Goal: Information Seeking & Learning: Learn about a topic

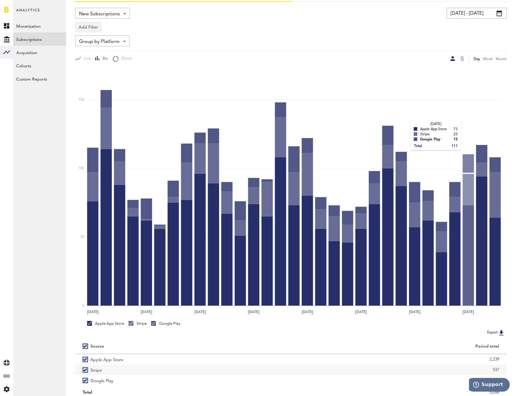
scroll to position [61, 0]
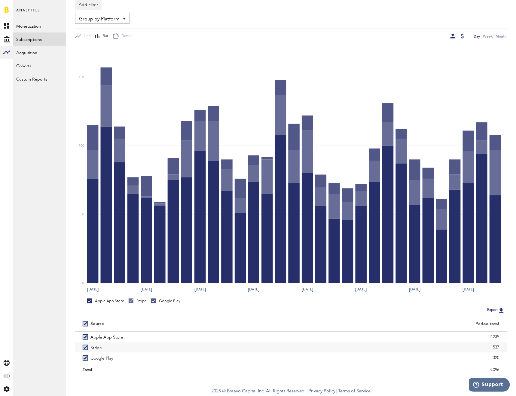
click at [463, 35] on div at bounding box center [462, 36] width 3 height 5
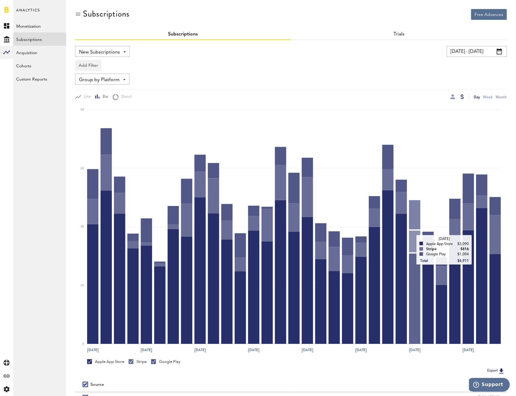
scroll to position [61, 0]
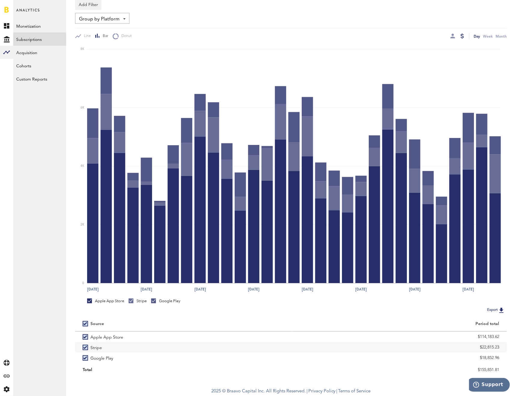
drag, startPoint x: 474, startPoint y: 335, endPoint x: 511, endPoint y: 336, distance: 37.3
click at [511, 336] on div "Free Advances Subscriptions Subscriptions Trials New Subscriptions Revenue MRR …" at bounding box center [291, 161] width 450 height 445
copy div "$114,183.62"
drag, startPoint x: 479, startPoint y: 346, endPoint x: 512, endPoint y: 346, distance: 33.7
click at [512, 346] on div "Free Advances Subscriptions Subscriptions Trials New Subscriptions Revenue MRR …" at bounding box center [291, 161] width 450 height 445
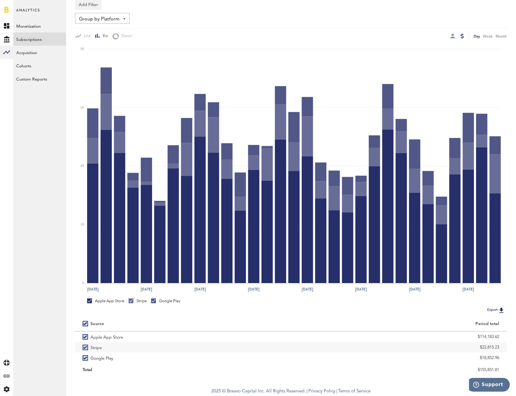
copy div "$22,815.23"
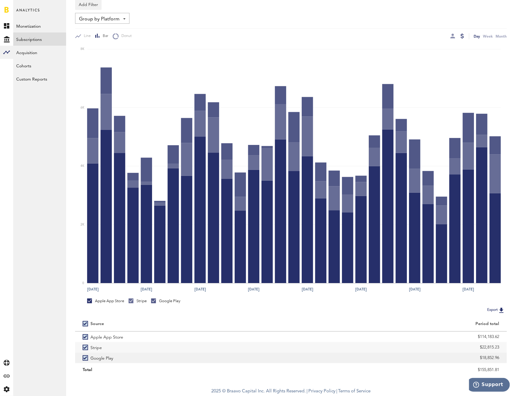
drag, startPoint x: 475, startPoint y: 357, endPoint x: 505, endPoint y: 361, distance: 30.9
click at [505, 361] on div "$18,852.96" at bounding box center [399, 357] width 216 height 11
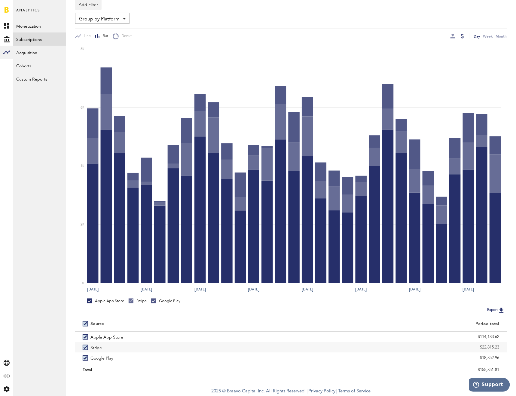
copy div "$18,852.96"
click at [33, 23] on link "Monetization" at bounding box center [39, 25] width 53 height 13
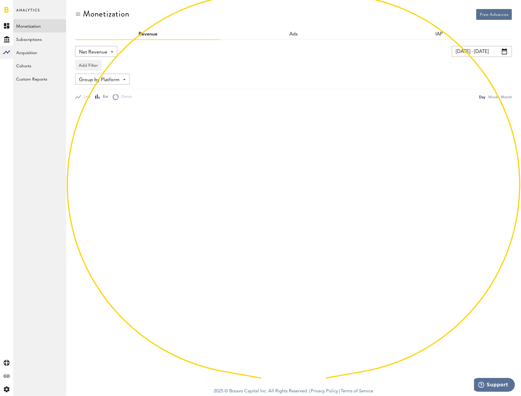
click at [94, 52] on span "Net Revenue" at bounding box center [93, 52] width 28 height 10
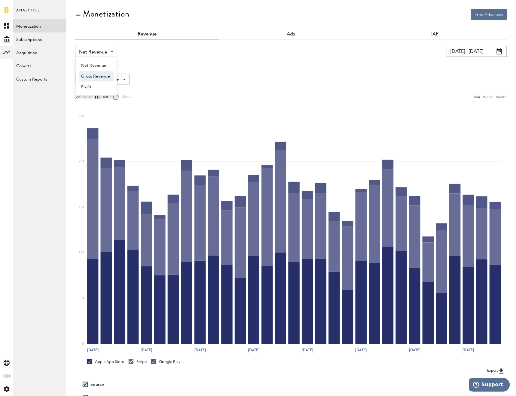
click at [102, 77] on span "Gross Revenue" at bounding box center [96, 76] width 30 height 10
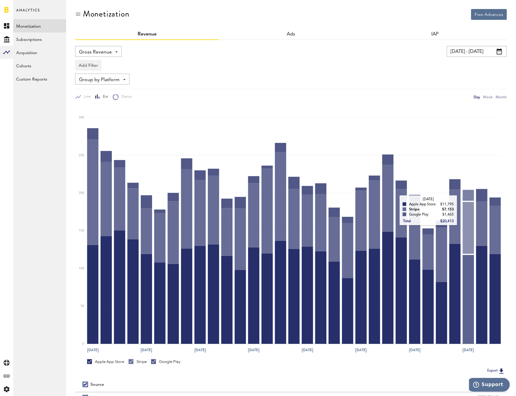
scroll to position [61, 0]
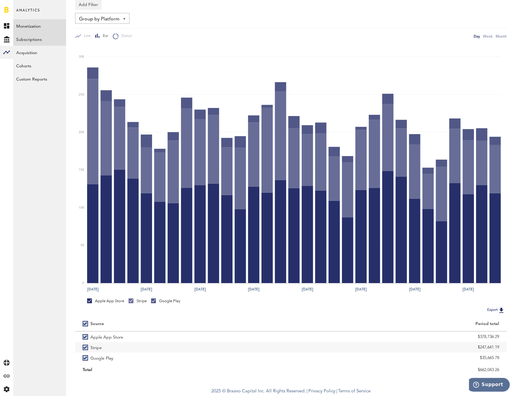
click at [44, 40] on link "Subscriptions" at bounding box center [39, 38] width 53 height 13
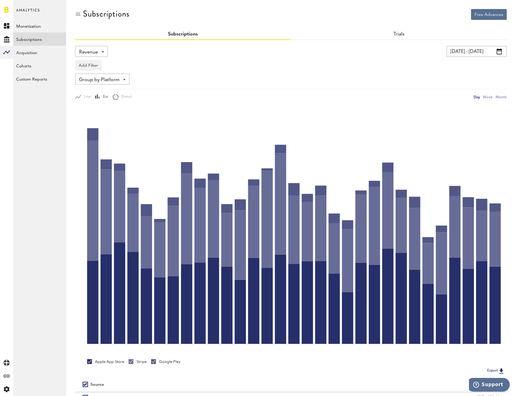
click at [91, 48] on span "Revenue" at bounding box center [88, 52] width 19 height 10
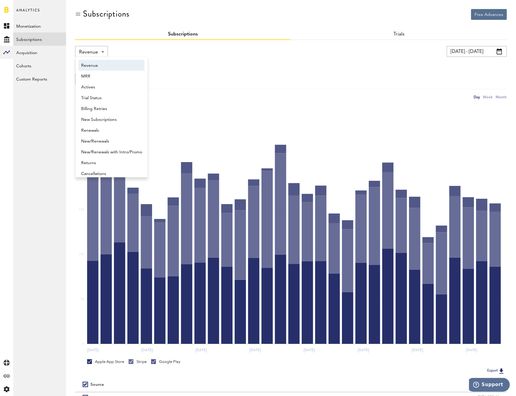
scroll to position [3, 0]
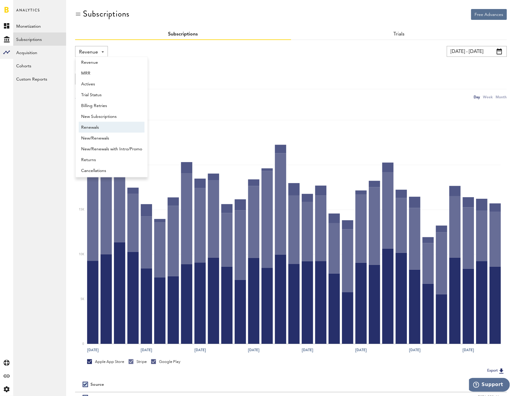
click at [101, 125] on span "Renewals" at bounding box center [111, 127] width 61 height 10
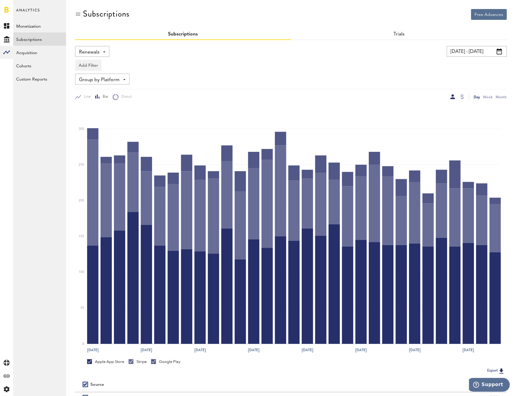
click at [100, 51] on div "Renewals Revenue MRR Actives Trial Status Billing Retries New Subscriptions Ren…" at bounding box center [92, 51] width 34 height 11
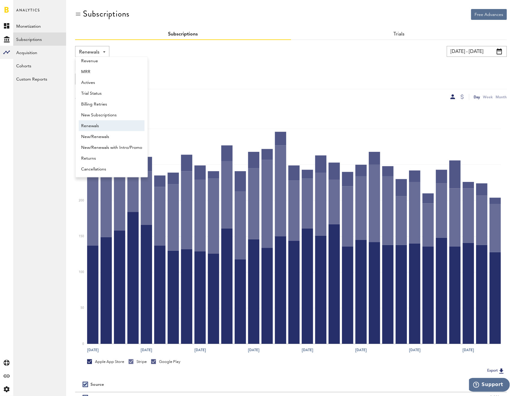
click at [267, 75] on div "Group by Platform Group by Platform Group by App Group by Subscription Group by…" at bounding box center [291, 79] width 432 height 11
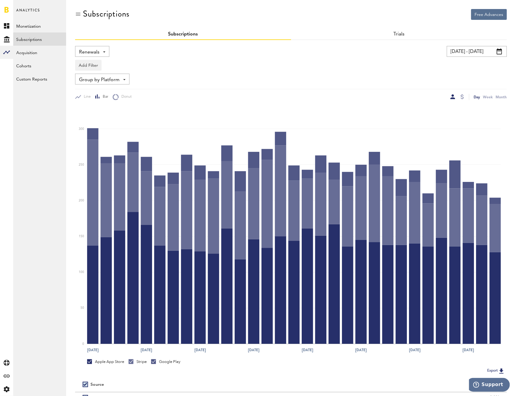
click at [119, 82] on span "Group by Platform" at bounding box center [99, 80] width 41 height 10
click at [126, 127] on span "Group by Subscription Duration" at bounding box center [111, 125] width 61 height 10
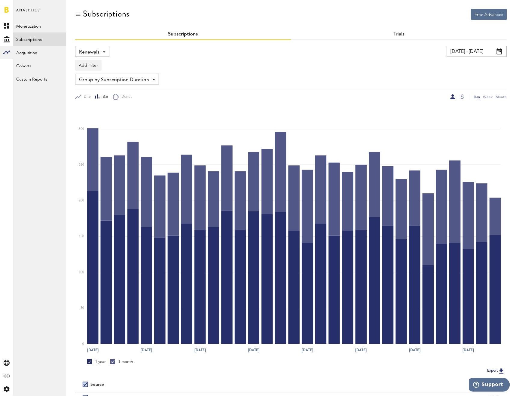
click at [463, 50] on input "[DATE] - [DATE]" at bounding box center [477, 51] width 60 height 11
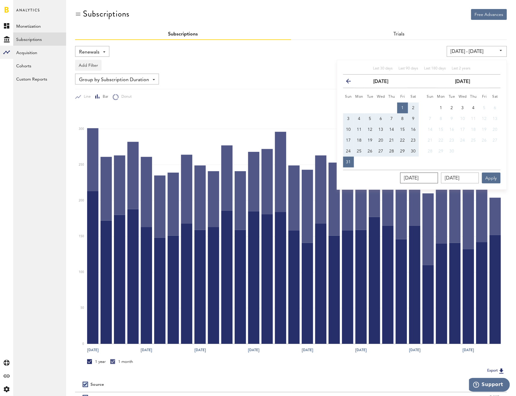
click at [438, 175] on input "[DATE]" at bounding box center [419, 177] width 38 height 11
type input "[DATE]"
type input "[DATE] - [DATE]"
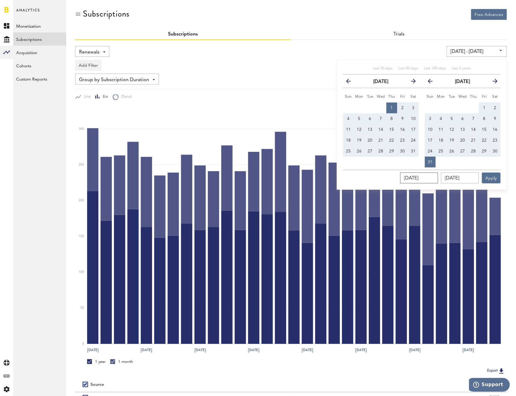
type input "[DATE]"
click at [477, 182] on input "[DATE]" at bounding box center [460, 177] width 38 height 11
type input "08/31/202_"
type input "[DATE] - [DATE]"
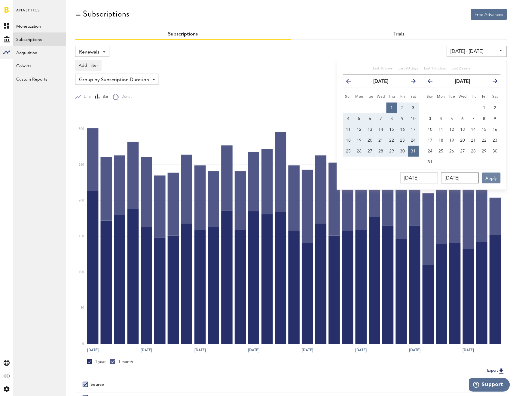
type input "[DATE]"
click at [491, 181] on button "Apply" at bounding box center [491, 177] width 19 height 11
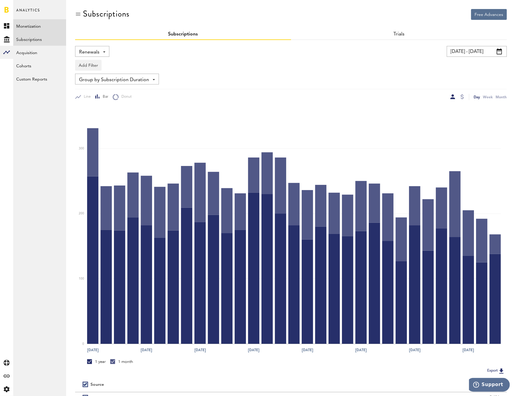
click at [34, 24] on link "Monetization" at bounding box center [39, 25] width 53 height 13
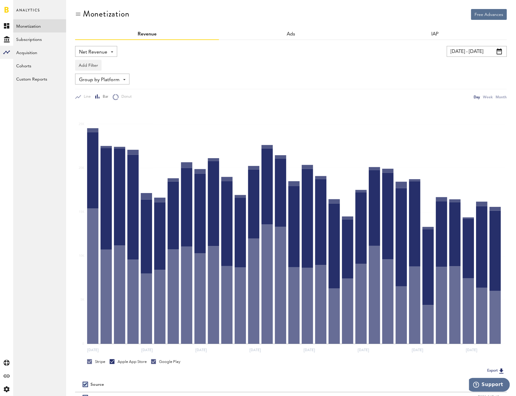
click at [95, 47] on span "Net Revenue" at bounding box center [93, 52] width 28 height 10
click at [98, 71] on span "Gross Revenue" at bounding box center [96, 76] width 30 height 10
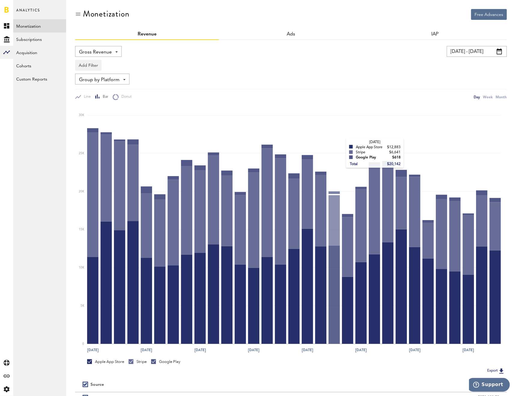
scroll to position [61, 0]
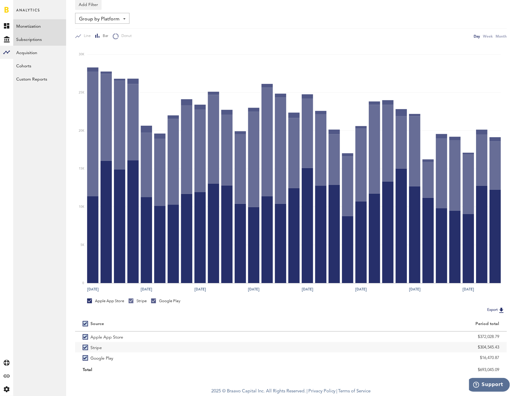
click at [38, 37] on link "Subscriptions" at bounding box center [39, 38] width 53 height 13
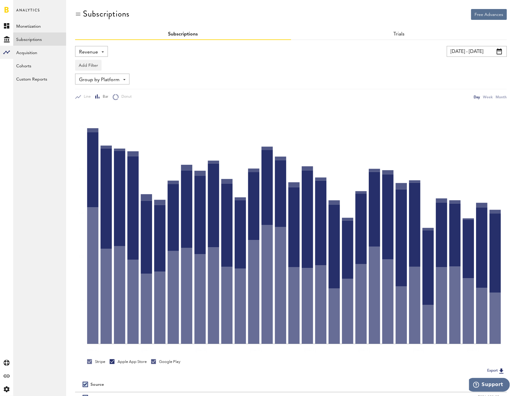
click at [95, 48] on span "Revenue" at bounding box center [88, 52] width 19 height 10
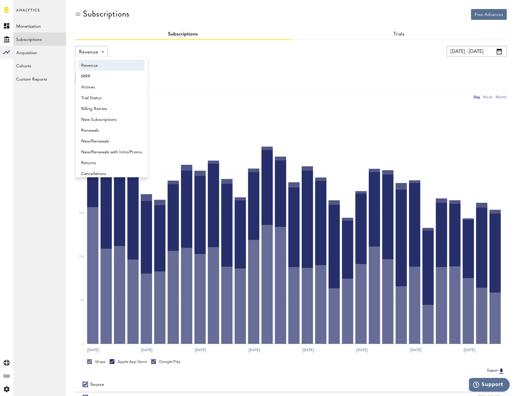
scroll to position [3, 0]
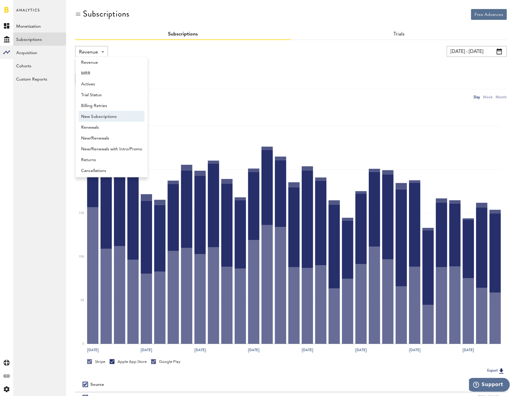
click at [101, 118] on span "New Subscriptions" at bounding box center [111, 116] width 61 height 10
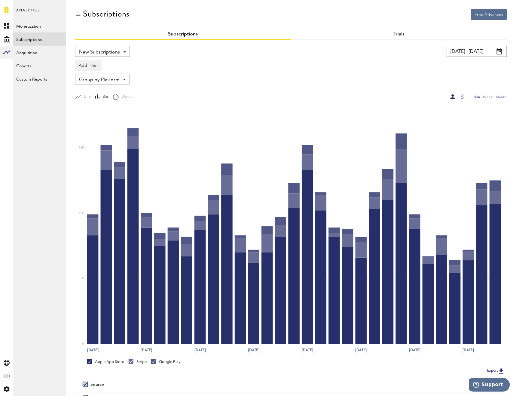
click at [464, 51] on input "[DATE] - [DATE]" at bounding box center [477, 51] width 60 height 11
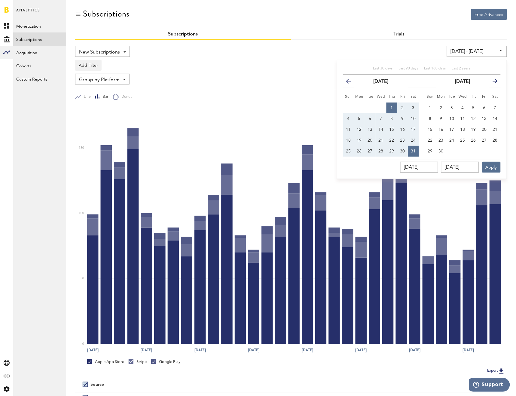
click at [358, 51] on div "08/01/24 - 08/31/24 Last 30 days Last 90 days Last 180 days Last 2 years previo…" at bounding box center [397, 51] width 219 height 11
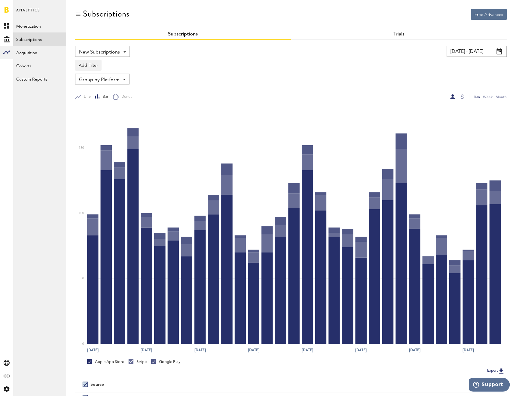
scroll to position [61, 0]
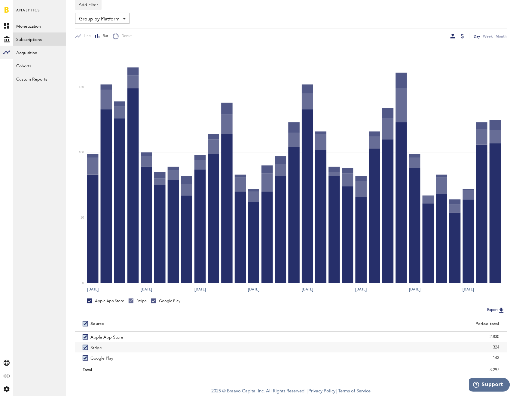
click at [461, 37] on div at bounding box center [462, 36] width 3 height 5
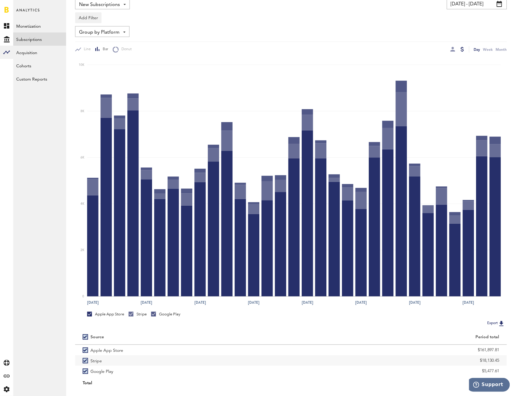
scroll to position [61, 0]
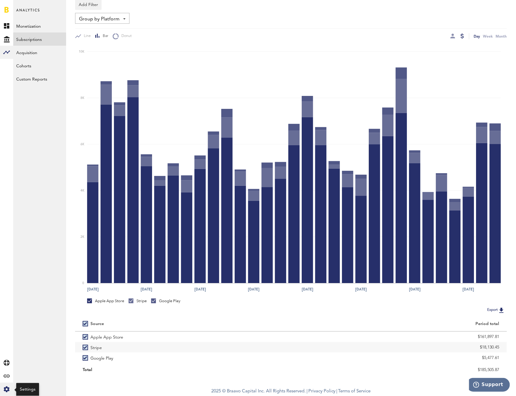
click at [4, 389] on icon "Created with Sketch." at bounding box center [7, 389] width 6 height 6
click at [32, 90] on div "Log Out" at bounding box center [39, 90] width 53 height 11
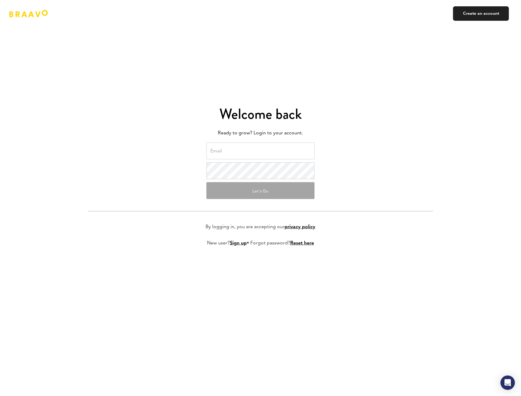
click at [269, 151] on input "email" at bounding box center [260, 150] width 108 height 17
type input "haris@swingu.com"
click at [431, 160] on form "haris@swingu.com Let's Go By logging in, you are accepting our privacy policy N…" at bounding box center [261, 198] width 346 height 113
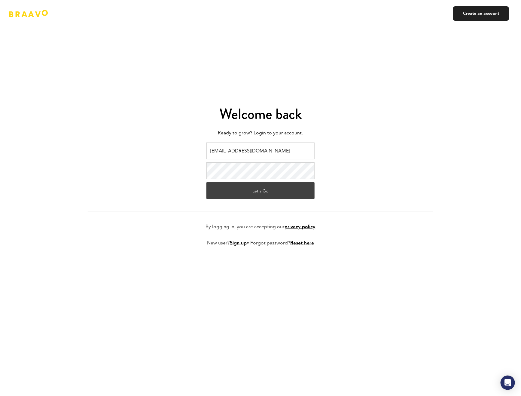
click at [272, 184] on button "Let's Go" at bounding box center [260, 190] width 108 height 17
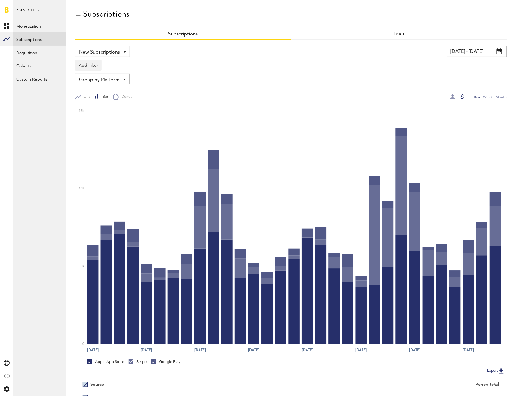
click at [457, 96] on div at bounding box center [457, 97] width 14 height 6
click at [454, 96] on div at bounding box center [452, 96] width 5 height 5
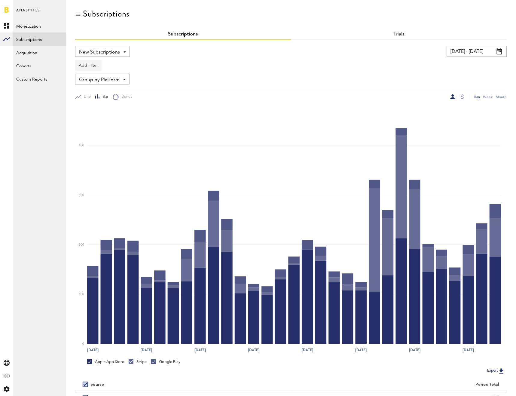
click at [94, 62] on button "Add Filter" at bounding box center [88, 65] width 26 height 11
click at [96, 87] on li "Apps" at bounding box center [102, 91] width 49 height 11
click at [100, 66] on div "Apps" at bounding box center [97, 66] width 26 height 10
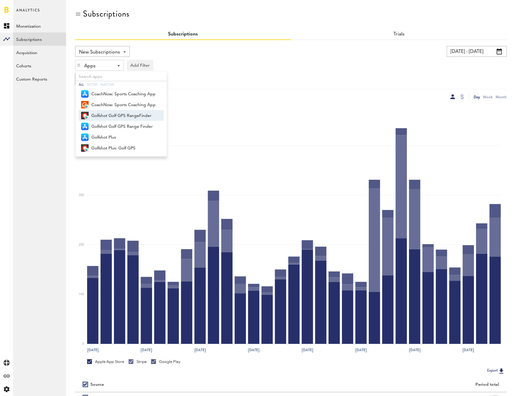
click at [109, 119] on span "Golfshot Golf GPS RangeFinder" at bounding box center [123, 116] width 64 height 10
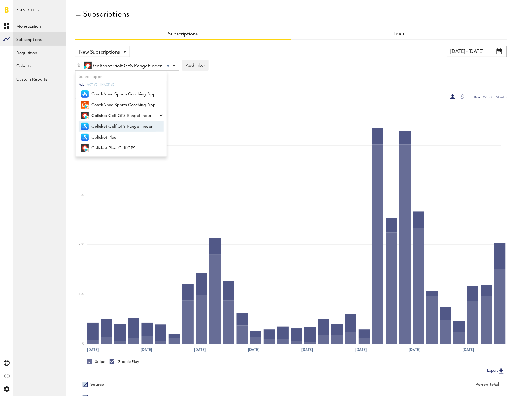
click at [110, 124] on span "Golfshot Golf GPS Range Finder" at bounding box center [123, 126] width 64 height 10
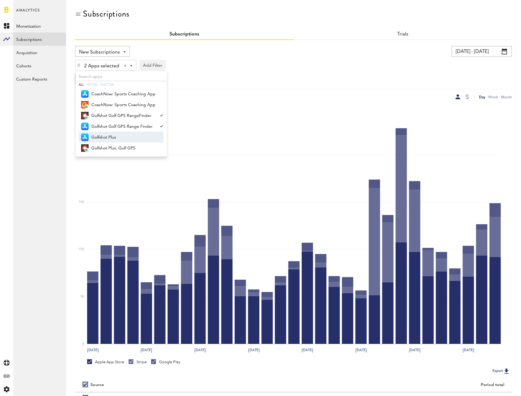
click at [110, 137] on span "Golfshot Plus" at bounding box center [123, 137] width 64 height 10
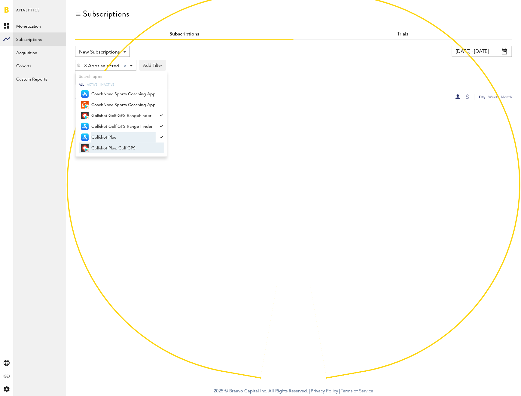
click at [112, 146] on span "Golfshot Plus: Golf GPS" at bounding box center [123, 148] width 64 height 10
click at [281, 58] on div "4 Apps selected 4 Apps selected All Active Inactive CoachNow: Sports Coaching A…" at bounding box center [293, 64] width 437 height 14
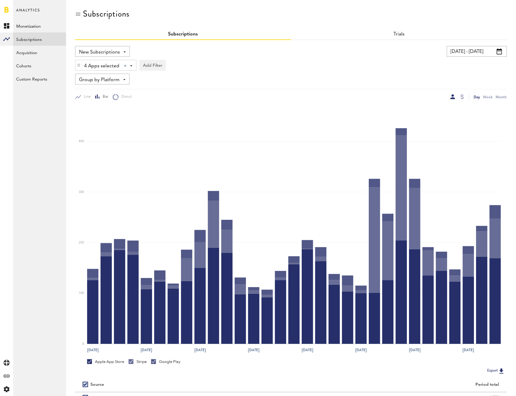
click at [476, 52] on input "[DATE] - [DATE]" at bounding box center [477, 51] width 60 height 11
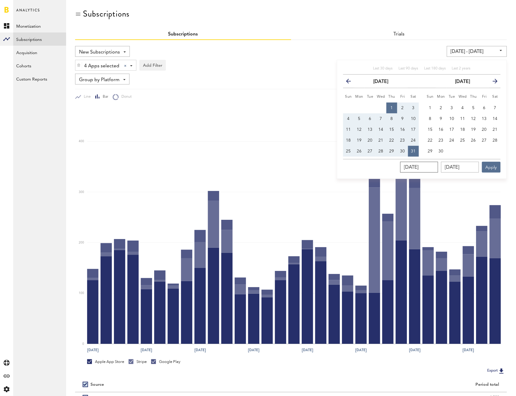
click at [438, 165] on input "[DATE]" at bounding box center [419, 167] width 38 height 11
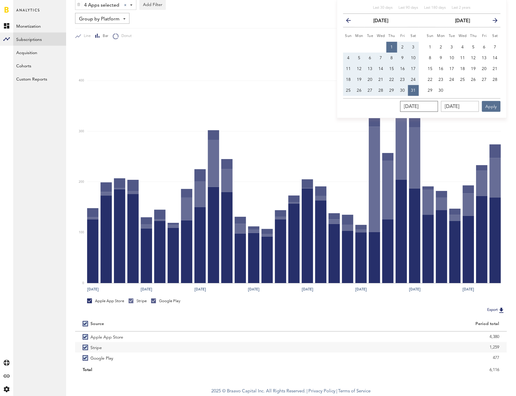
click at [438, 104] on input "[DATE]" at bounding box center [419, 106] width 38 height 11
type input "08/01/202_"
type input "[DATE] - [DATE]"
type input "[DATE]"
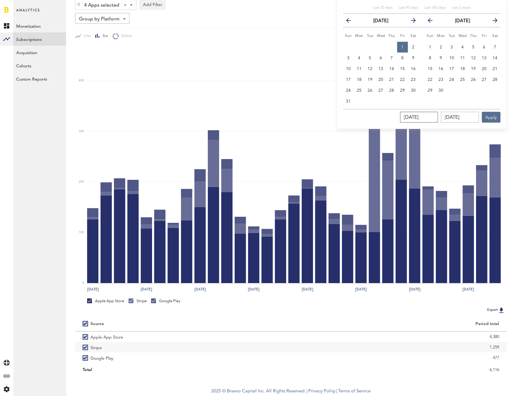
type input "[DATE]"
click at [406, 42] on button "1" at bounding box center [402, 47] width 11 height 11
click at [352, 96] on button "31" at bounding box center [348, 101] width 11 height 11
type input "[DATE] - [DATE]"
type input "[DATE]"
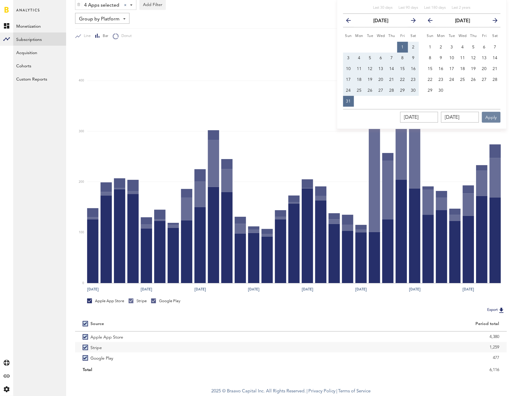
click at [491, 112] on button "Apply" at bounding box center [491, 117] width 19 height 11
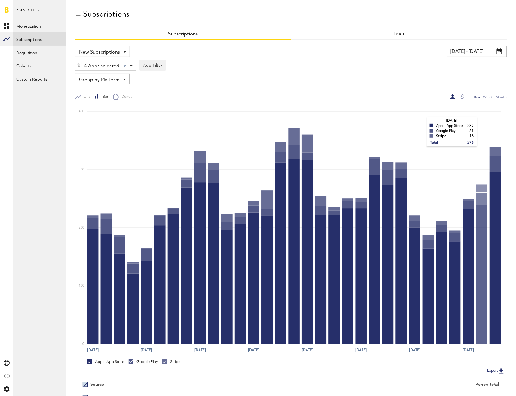
scroll to position [61, 0]
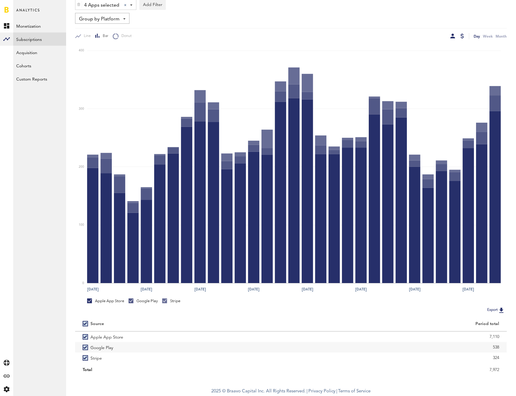
click at [463, 34] on div at bounding box center [462, 36] width 3 height 5
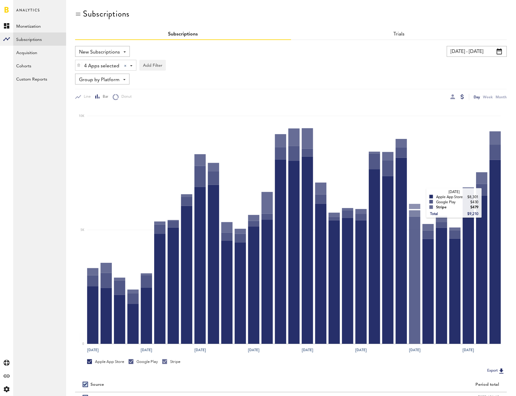
scroll to position [61, 0]
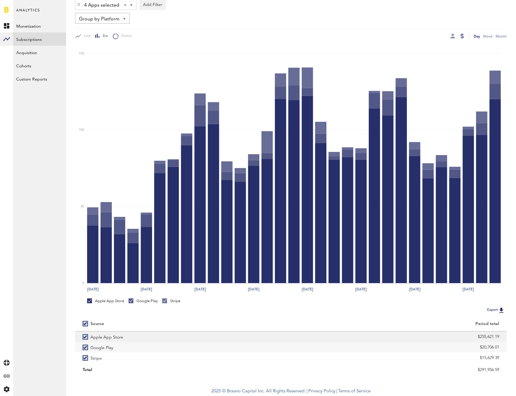
drag, startPoint x: 458, startPoint y: 333, endPoint x: 502, endPoint y: 340, distance: 44.1
click at [502, 340] on div "$255,621.19" at bounding box center [399, 336] width 216 height 11
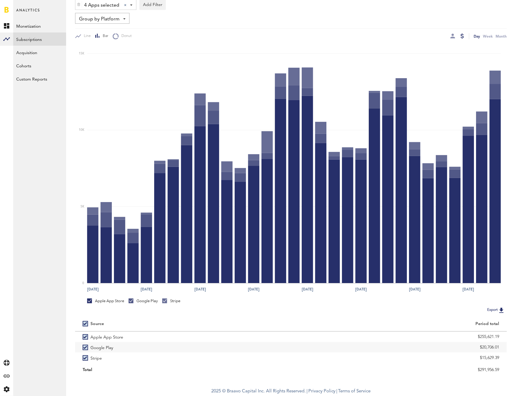
copy div "$255,621.19"
drag, startPoint x: 478, startPoint y: 348, endPoint x: 500, endPoint y: 348, distance: 21.9
click at [500, 348] on div "$20,706.01" at bounding box center [399, 347] width 216 height 11
copy div "$20,706.01"
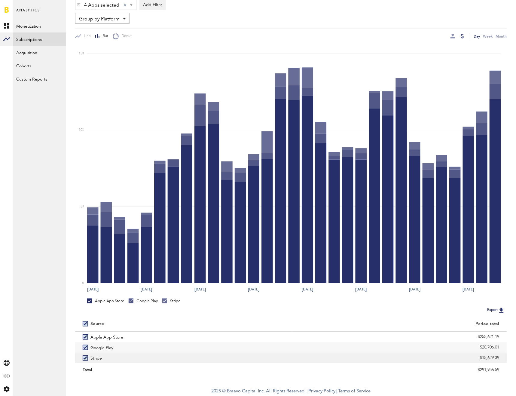
drag, startPoint x: 463, startPoint y: 353, endPoint x: 505, endPoint y: 357, distance: 42.2
click at [505, 357] on div "$15,629.39" at bounding box center [399, 357] width 216 height 11
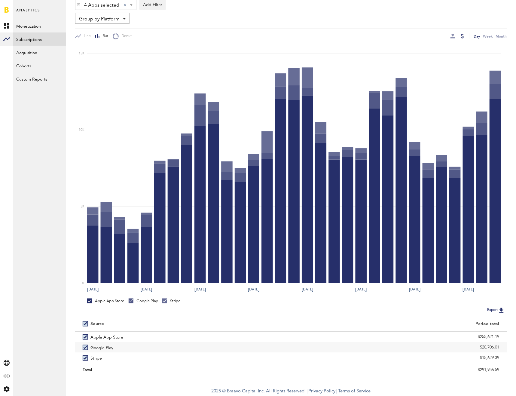
copy div "$15,629.39"
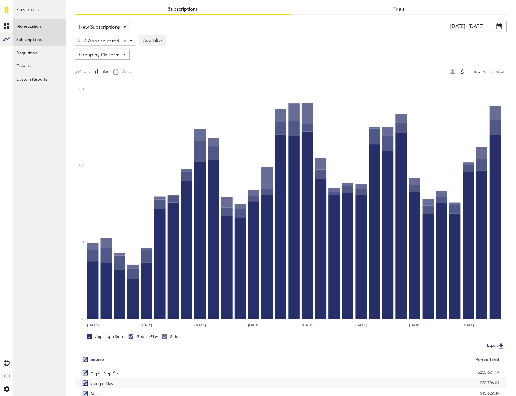
click at [47, 30] on link "Monetization" at bounding box center [39, 25] width 53 height 13
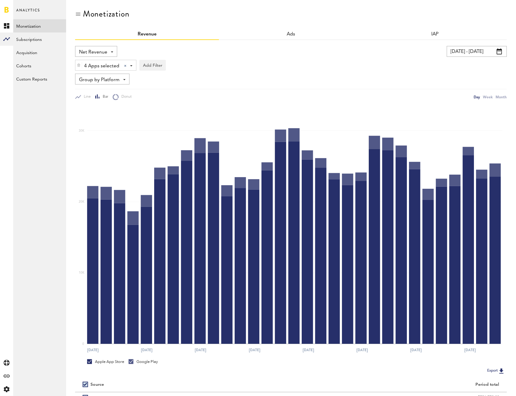
click at [94, 52] on span "Net Revenue" at bounding box center [93, 52] width 28 height 10
click at [93, 76] on span "Gross Revenue" at bounding box center [96, 76] width 30 height 10
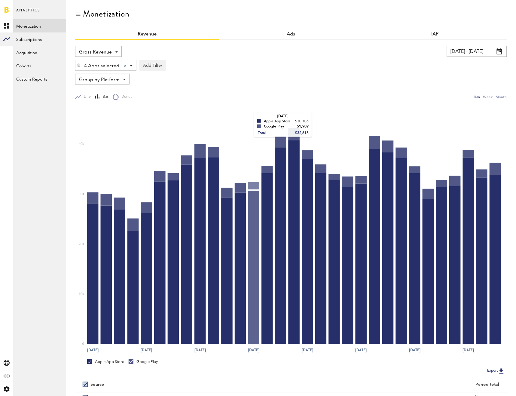
scroll to position [50, 0]
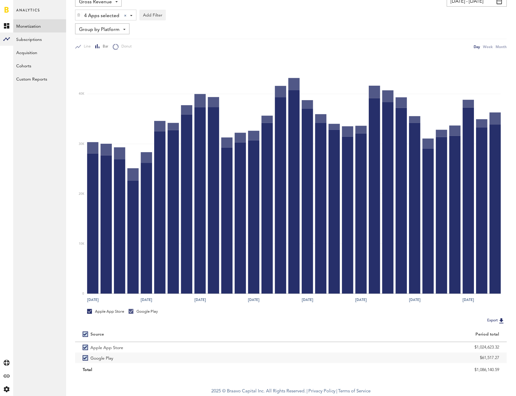
drag, startPoint x: 470, startPoint y: 368, endPoint x: 511, endPoint y: 370, distance: 40.6
click at [511, 370] on div "Monetization Revenue Ads IAP Gross Revenue Net Revenue Gross Revenue Profit [DA…" at bounding box center [291, 167] width 450 height 434
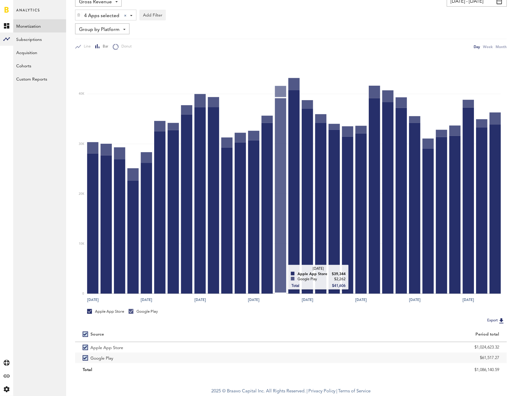
copy div "$1,086,140.59"
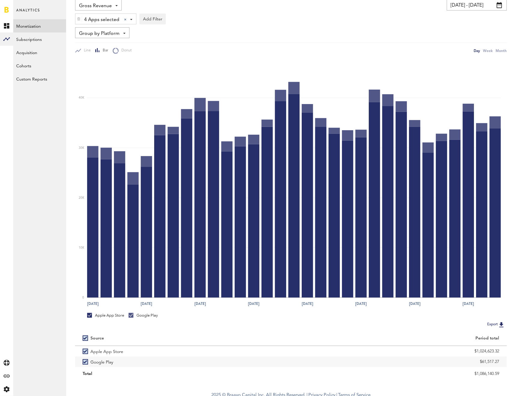
scroll to position [0, 0]
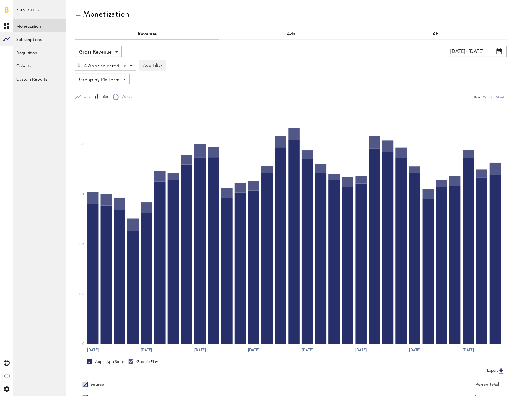
click at [80, 63] on img at bounding box center [79, 65] width 4 height 4
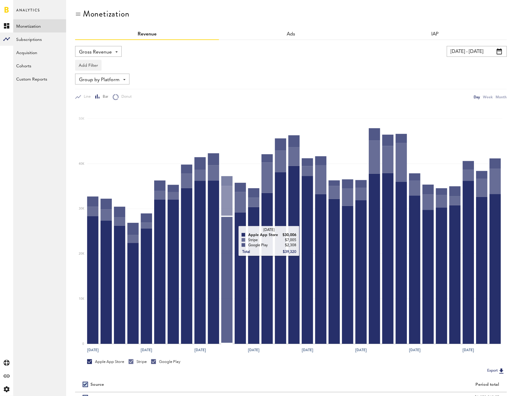
scroll to position [61, 0]
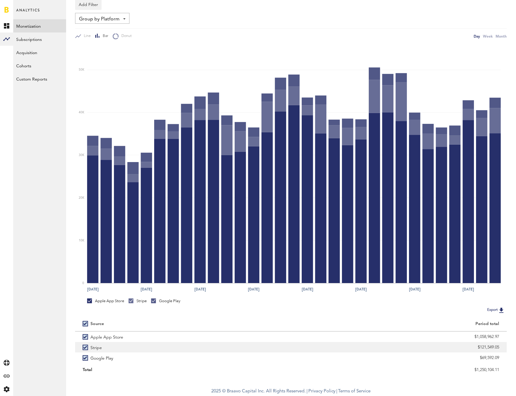
drag, startPoint x: 463, startPoint y: 347, endPoint x: 503, endPoint y: 346, distance: 40.3
click at [503, 346] on div "$121,549.05" at bounding box center [399, 347] width 216 height 11
copy div "$121,549.05"
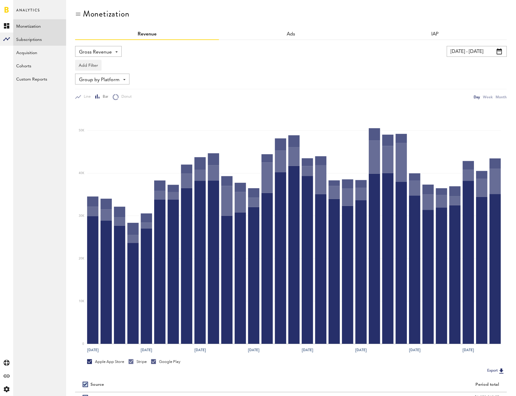
click at [25, 42] on link "Subscriptions" at bounding box center [39, 38] width 53 height 13
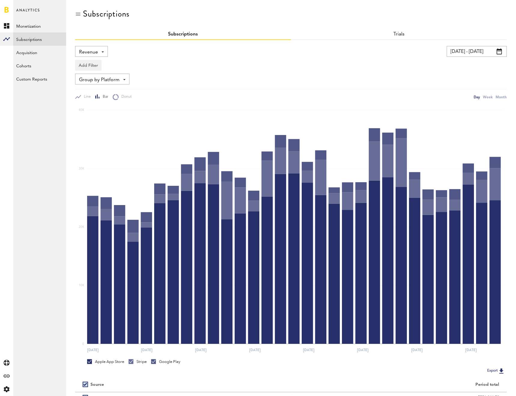
click at [94, 51] on span "Revenue" at bounding box center [88, 52] width 19 height 10
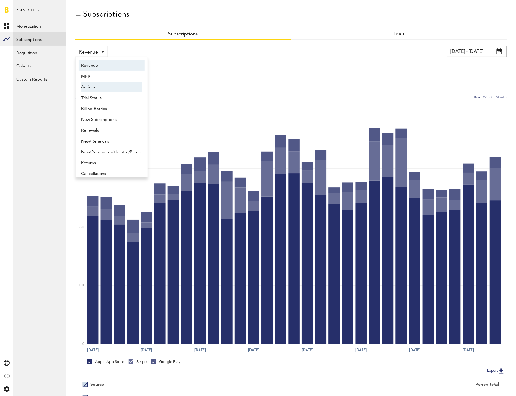
scroll to position [3, 0]
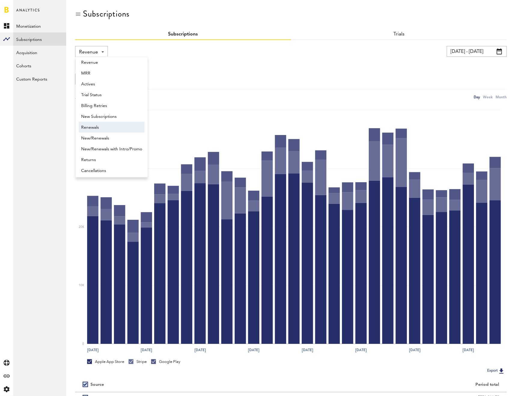
click at [93, 124] on span "Renewals" at bounding box center [111, 127] width 61 height 10
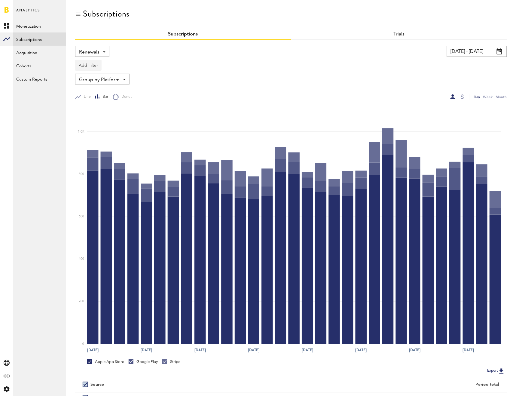
click at [92, 63] on button "Add Filter" at bounding box center [88, 65] width 26 height 11
click at [95, 88] on li "Apps" at bounding box center [102, 91] width 49 height 11
click at [91, 64] on div "Apps" at bounding box center [97, 66] width 26 height 10
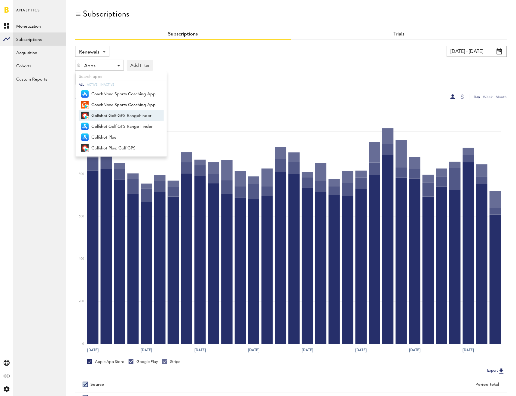
click at [109, 113] on span "Golfshot Golf GPS RangeFinder" at bounding box center [123, 116] width 64 height 10
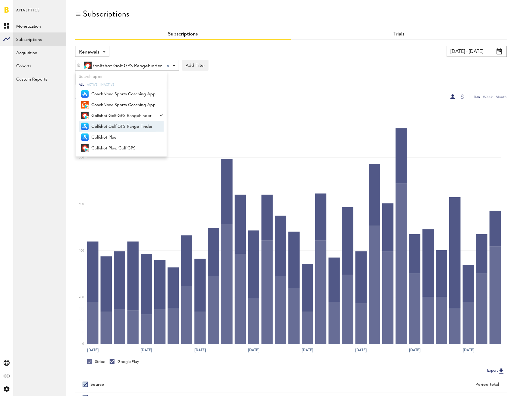
click at [109, 123] on span "Golfshot Golf GPS Range Finder" at bounding box center [123, 126] width 64 height 10
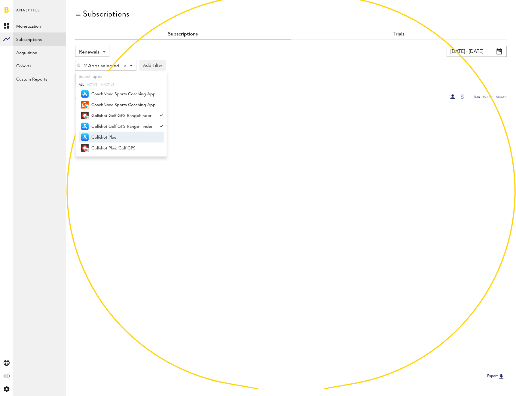
click at [107, 133] on span "Golfshot Plus" at bounding box center [123, 137] width 64 height 10
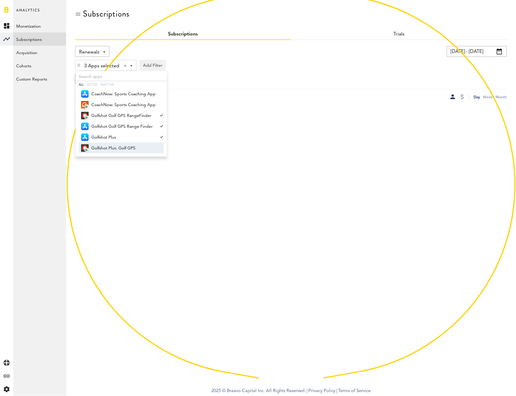
click at [108, 146] on span "Golfshot Plus: Golf GPS" at bounding box center [123, 148] width 64 height 10
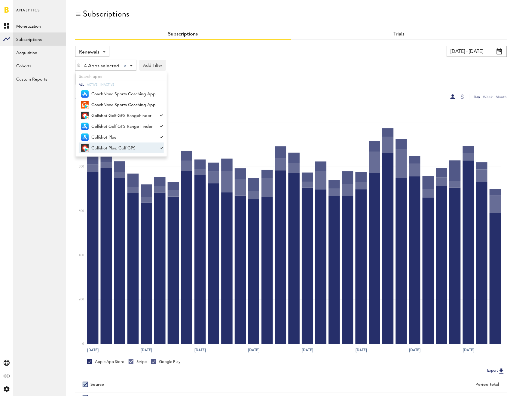
click at [244, 97] on div "Line Bar Donut" at bounding box center [183, 97] width 216 height 6
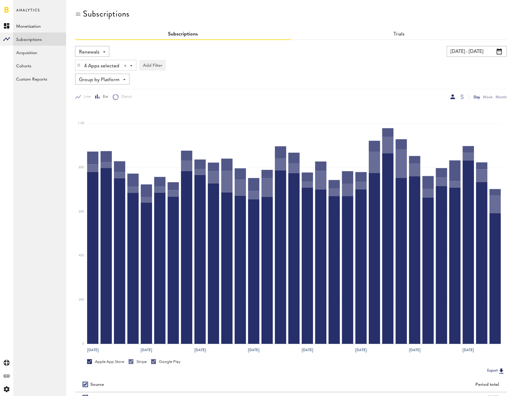
click at [94, 74] on div "Group by Platform Group by Platform Group by App Group by Subscription Group by…" at bounding box center [102, 79] width 54 height 11
click at [125, 123] on span "Group by Subscription Duration" at bounding box center [111, 125] width 61 height 10
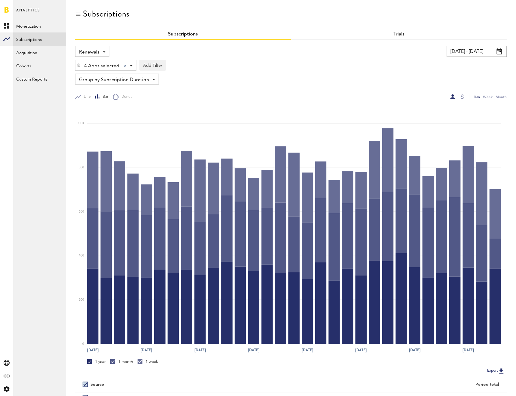
click at [475, 53] on input "[DATE] - [DATE]" at bounding box center [477, 51] width 60 height 11
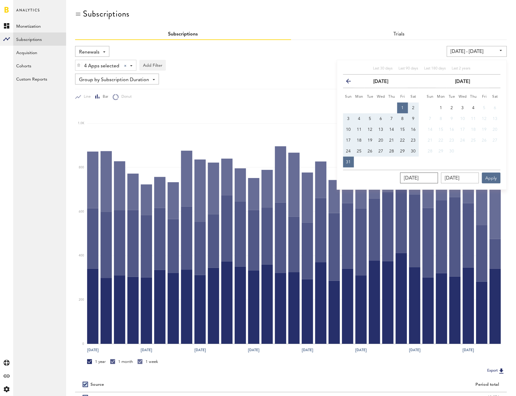
click at [438, 175] on input "[DATE]" at bounding box center [419, 177] width 38 height 11
type input "[DATE]"
type input "[DATE] - [DATE]"
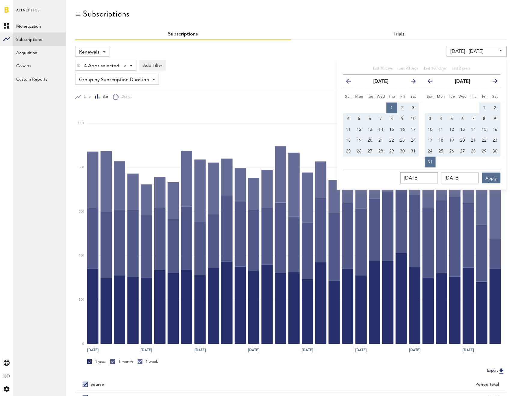
type input "[DATE]"
click at [476, 180] on input "[DATE]" at bounding box center [460, 177] width 38 height 11
type input "08/31/202_"
type input "[DATE] - [DATE]"
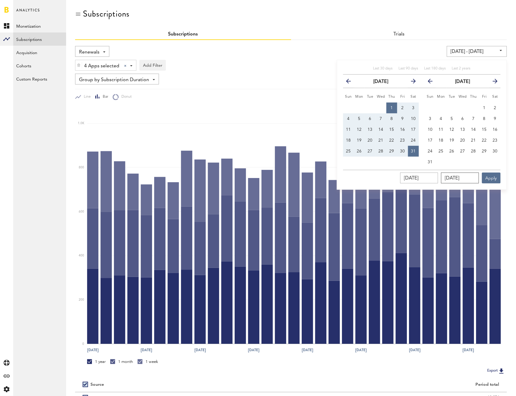
type input "[DATE]"
click at [489, 177] on button "Apply" at bounding box center [491, 177] width 19 height 11
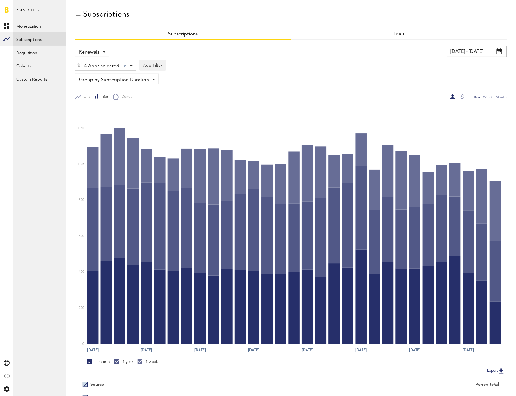
click at [97, 46] on div "Renewals Revenue MRR Actives Trial Status Billing Retries New Subscriptions Ren…" at bounding box center [92, 51] width 34 height 11
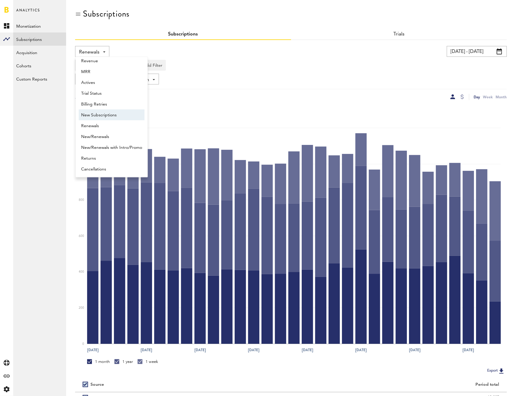
click at [101, 113] on span "New Subscriptions" at bounding box center [111, 115] width 61 height 10
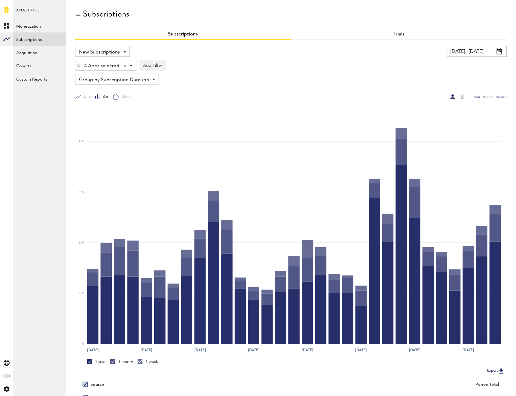
drag, startPoint x: 469, startPoint y: 92, endPoint x: 466, endPoint y: 95, distance: 4.5
click at [466, 95] on div "Line Bar Donut Day Week Month" at bounding box center [291, 94] width 432 height 11
click at [465, 96] on div "Day Week Month" at bounding box center [399, 97] width 216 height 6
click at [463, 96] on div at bounding box center [462, 96] width 3 height 5
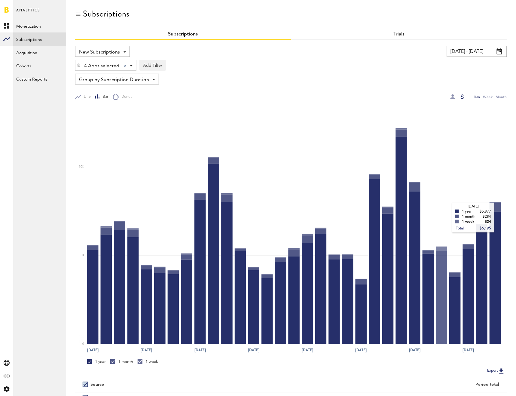
scroll to position [61, 0]
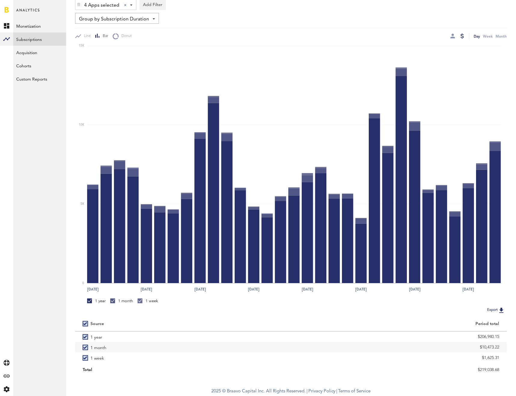
click at [100, 17] on span "Group by Subscription Duration" at bounding box center [114, 19] width 70 height 10
click at [101, 31] on span "Group by Platform" at bounding box center [117, 32] width 72 height 10
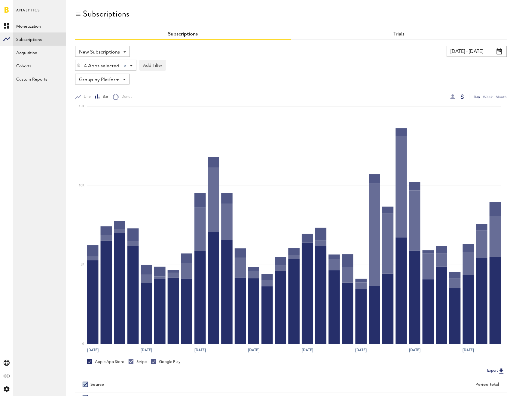
scroll to position [61, 0]
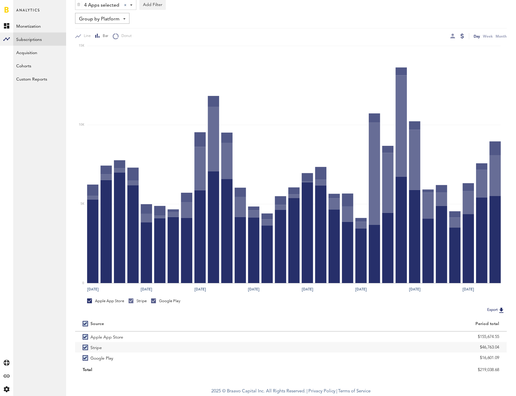
click at [468, 326] on div "Period total" at bounding box center [399, 324] width 201 height 5
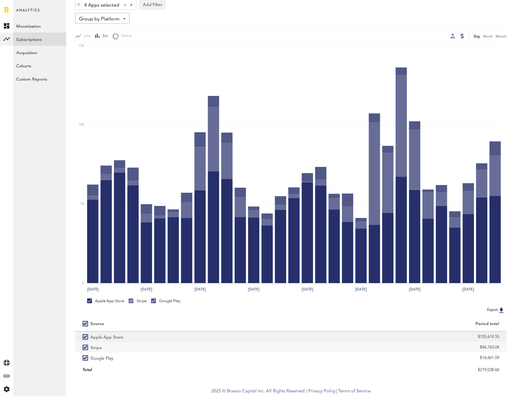
drag, startPoint x: 471, startPoint y: 333, endPoint x: 500, endPoint y: 339, distance: 29.2
click at [500, 339] on div "$155,674.55" at bounding box center [399, 336] width 216 height 11
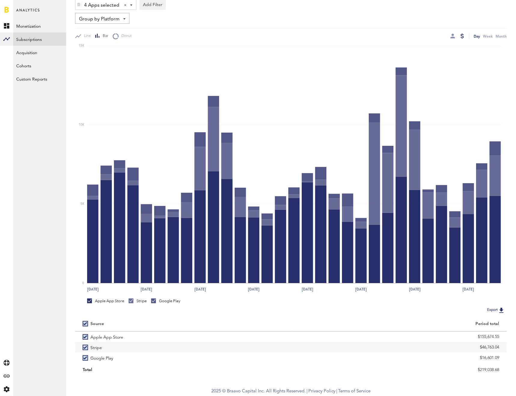
copy div "$155,674.55"
drag, startPoint x: 468, startPoint y: 346, endPoint x: 520, endPoint y: 350, distance: 53.1
click at [516, 350] on html "Hello, [PERSON_NAME] Log Out Created with Sketch. Created with Sketch. Created …" at bounding box center [258, 167] width 516 height 457
copy div "$46,763.04"
drag, startPoint x: 470, startPoint y: 356, endPoint x: 514, endPoint y: 359, distance: 44.0
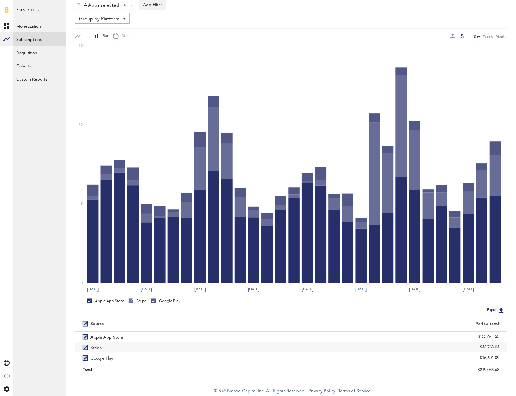
click at [514, 359] on div "Subscriptions Subscriptions Trials New Subscriptions Revenue MRR Actives Trial …" at bounding box center [291, 161] width 450 height 445
copy div "$16,601.09"
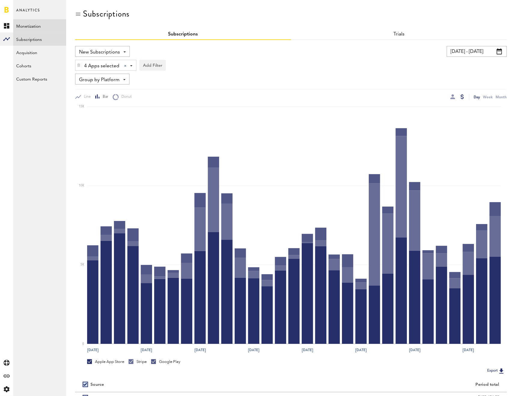
click at [41, 28] on link "Monetization" at bounding box center [39, 25] width 53 height 13
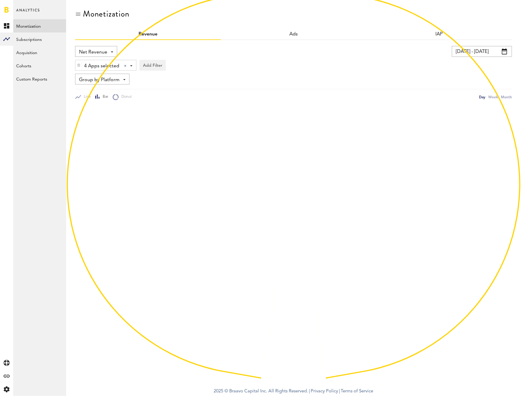
click at [99, 54] on span "Net Revenue" at bounding box center [93, 52] width 28 height 10
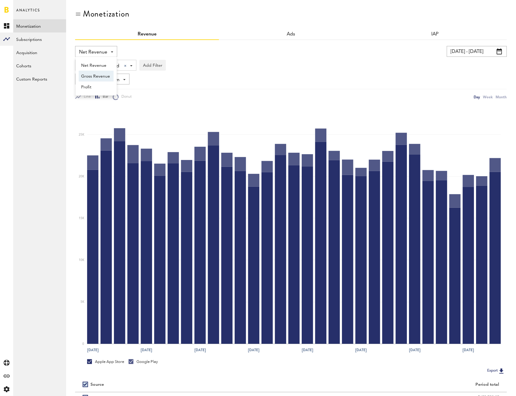
click at [100, 73] on span "Gross Revenue" at bounding box center [96, 76] width 30 height 10
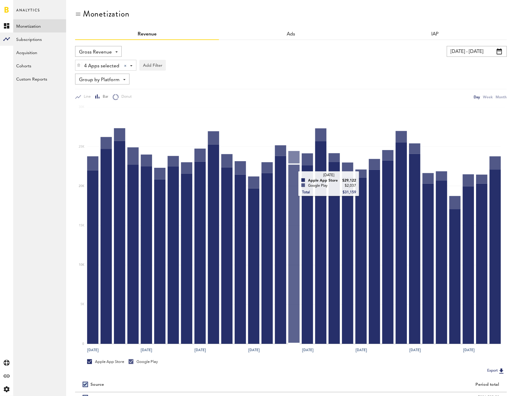
scroll to position [50, 0]
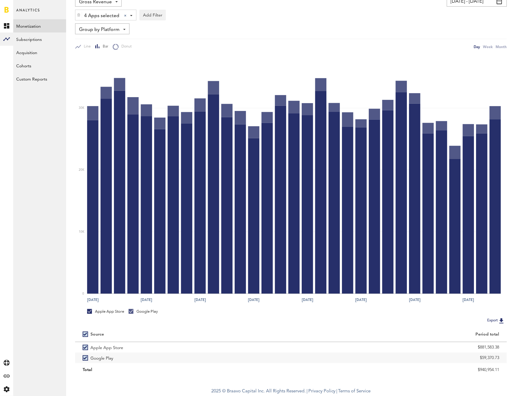
drag, startPoint x: 448, startPoint y: 364, endPoint x: 503, endPoint y: 371, distance: 54.8
click at [503, 371] on div "Source Period total Apple App Store $881,583.38 Google Play $59,370.73 Total $9…" at bounding box center [291, 351] width 432 height 47
copy div "Total $940,954.11"
click at [78, 15] on img at bounding box center [79, 15] width 4 height 4
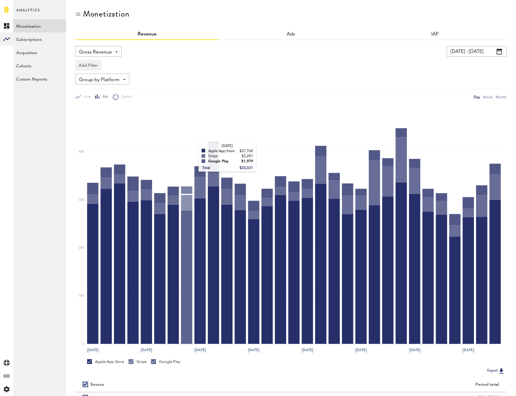
scroll to position [61, 0]
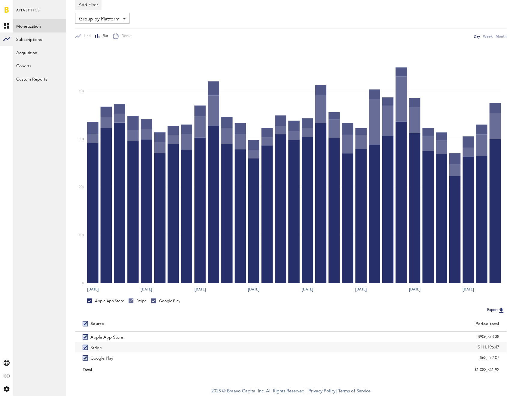
drag, startPoint x: 462, startPoint y: 346, endPoint x: 522, endPoint y: 349, distance: 60.2
click at [516, 349] on html "Hello, [PERSON_NAME] Log Out Created with Sketch. Created with Sketch. Created …" at bounding box center [258, 167] width 516 height 457
copy div "$111,196.47"
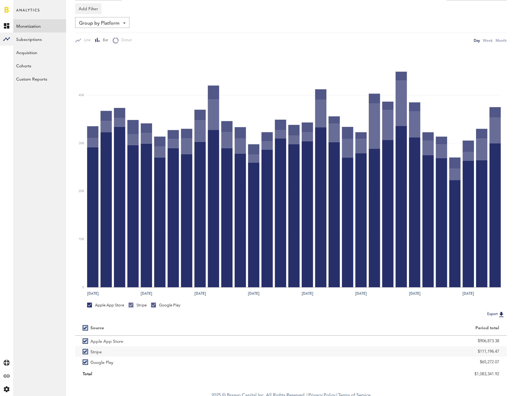
scroll to position [0, 0]
